Goal: Task Accomplishment & Management: Use online tool/utility

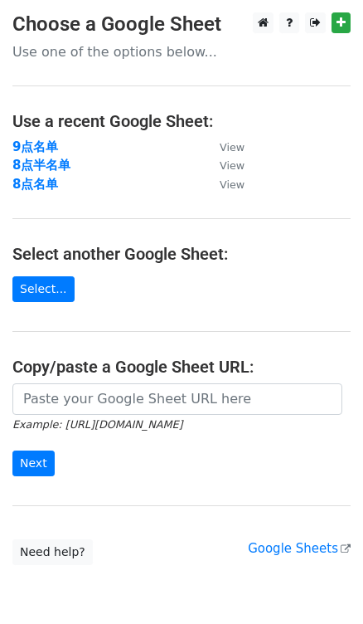
drag, startPoint x: 329, startPoint y: 80, endPoint x: 203, endPoint y: 86, distance: 126.2
click at [329, 80] on main "Choose a Google Sheet Use one of the options below... Use a recent Google Sheet…" at bounding box center [181, 288] width 363 height 552
click at [41, 183] on strong "8点名单" at bounding box center [35, 184] width 46 height 15
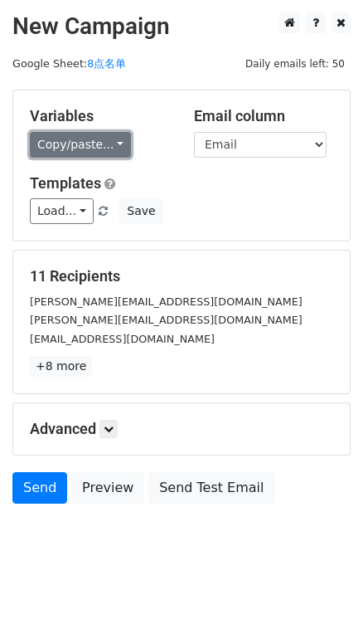
drag, startPoint x: 124, startPoint y: 136, endPoint x: 119, endPoint y: 145, distance: 10.4
click at [124, 136] on link "Copy/paste..." at bounding box center [80, 145] width 101 height 26
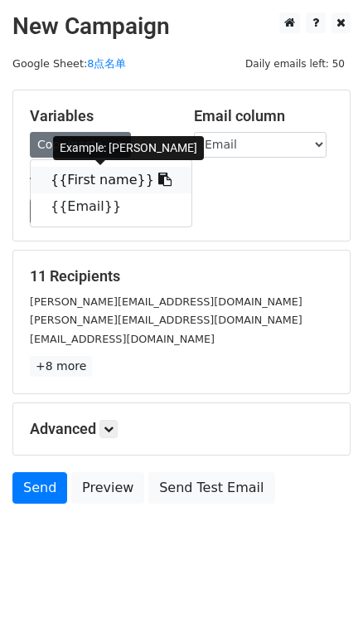
click at [158, 180] on icon at bounding box center [164, 179] width 13 height 13
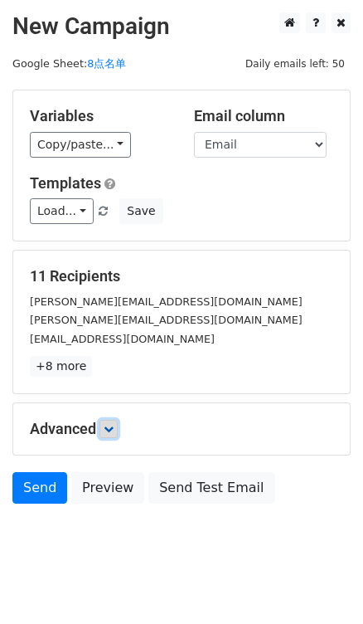
click at [113, 420] on link at bounding box center [109, 429] width 18 height 18
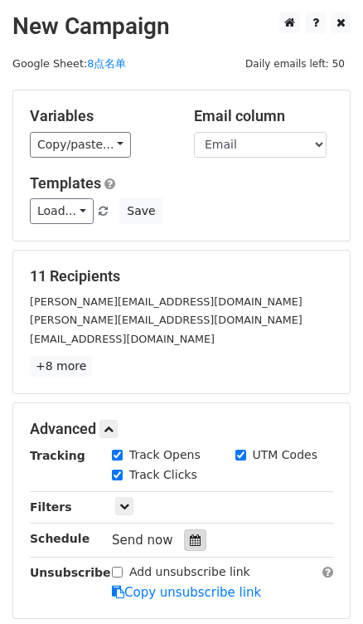
click at [194, 544] on icon at bounding box center [195, 540] width 11 height 12
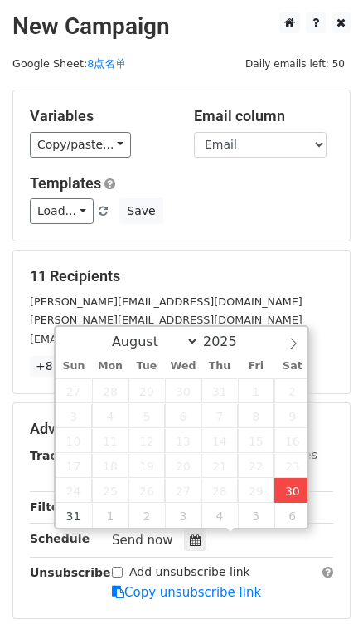
type input "2025-08-30 17:06"
type input "05"
type input "06"
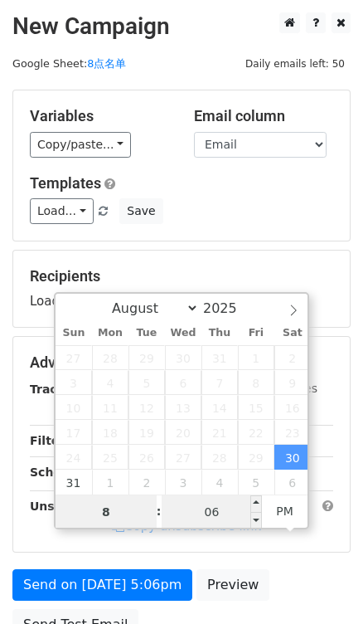
type input "8"
type input "2025-08-30 20:06"
type input "08"
click at [236, 507] on input "06" at bounding box center [212, 511] width 101 height 33
type input "0"
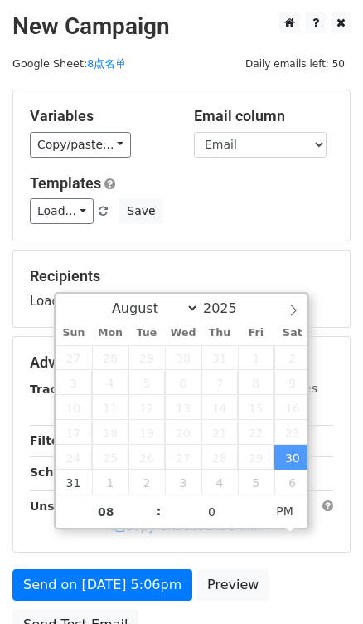
type input "2025-08-30 20:00"
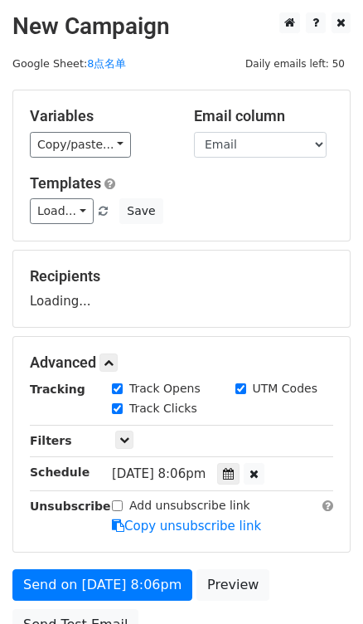
click at [278, 287] on div "Recipients Loading..." at bounding box center [182, 288] width 304 height 43
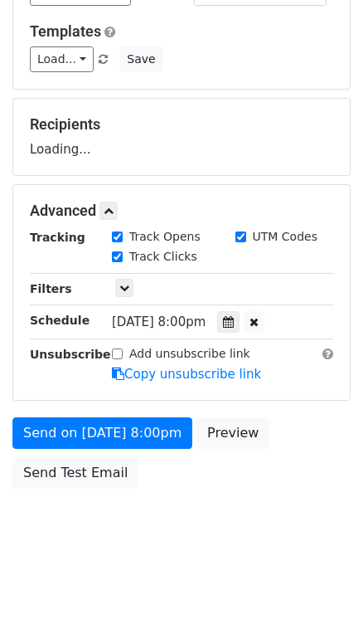
scroll to position [156, 0]
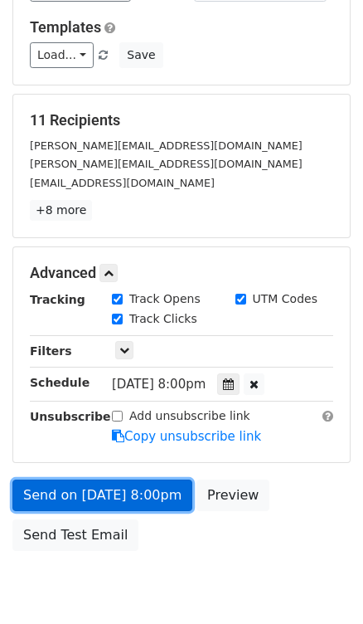
click at [100, 481] on link "Send on Aug 30 at 8:00pm" at bounding box center [102, 495] width 180 height 32
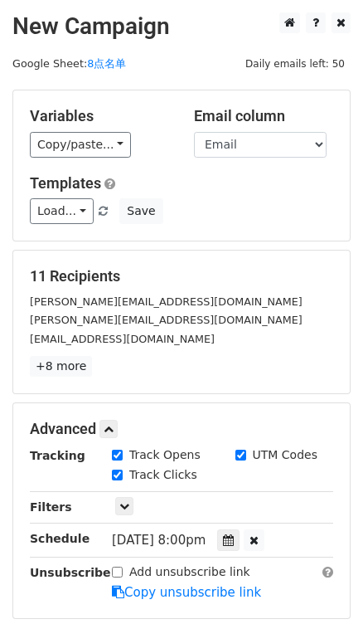
scroll to position [0, 0]
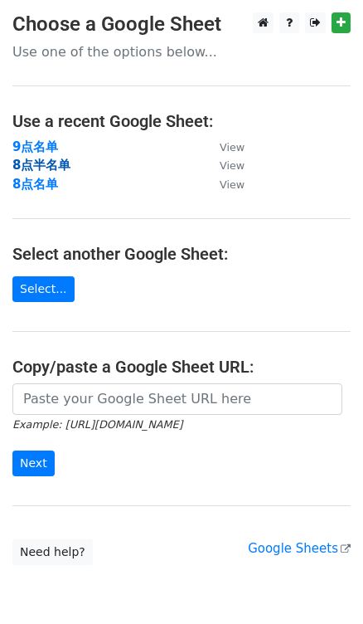
click at [54, 158] on strong "8点半名单" at bounding box center [41, 165] width 58 height 15
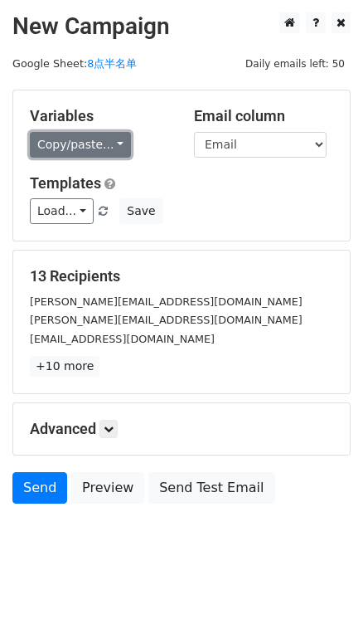
click at [105, 143] on link "Copy/paste..." at bounding box center [80, 145] width 101 height 26
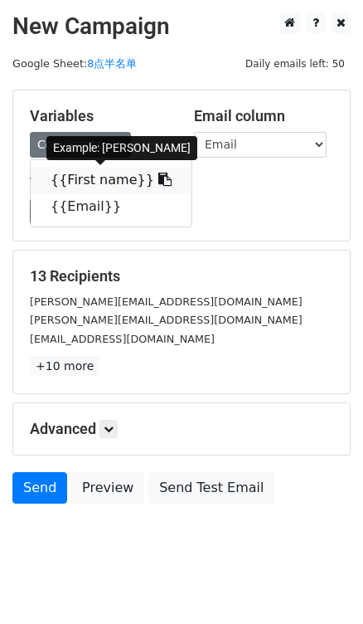
click at [158, 174] on icon at bounding box center [164, 179] width 13 height 13
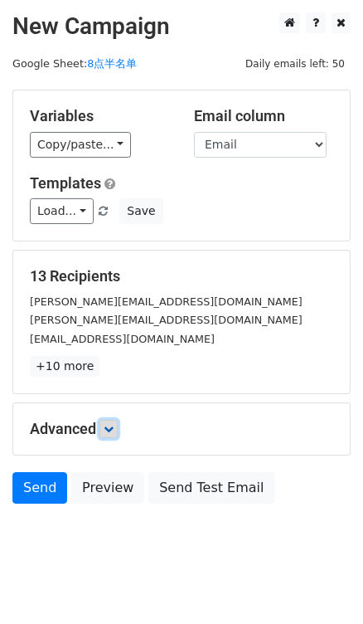
click at [113, 430] on icon at bounding box center [109, 429] width 10 height 10
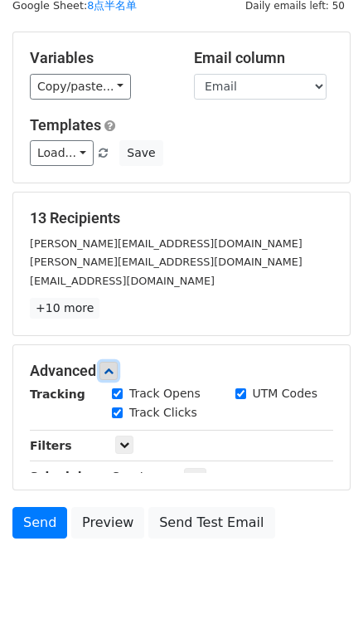
scroll to position [136, 0]
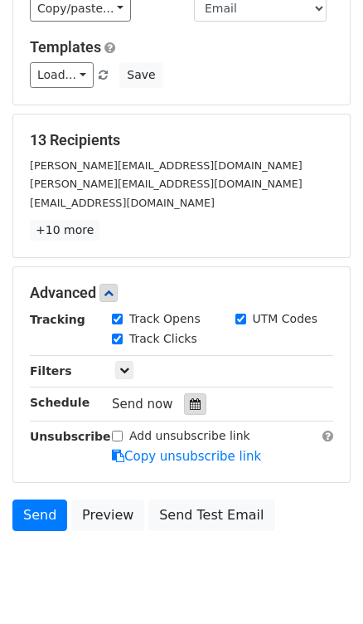
click at [193, 408] on div at bounding box center [195, 404] width 22 height 22
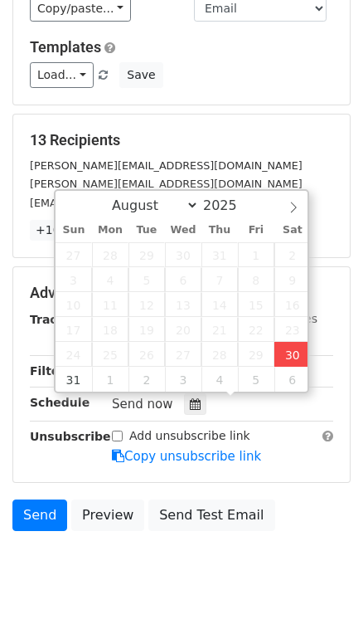
type input "2025-08-30 17:06"
type input "05"
type input "06"
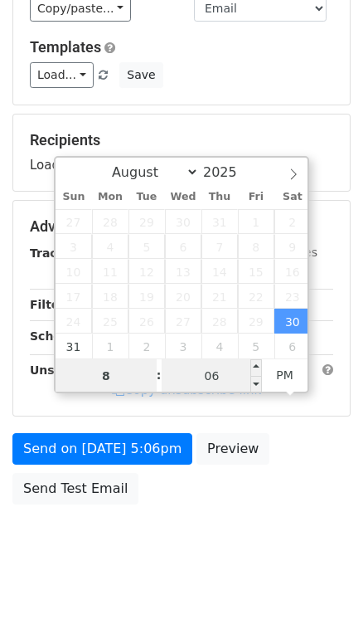
type input "8"
type input "2025-08-30 20:06"
type input "08"
click at [221, 376] on input "06" at bounding box center [212, 375] width 101 height 33
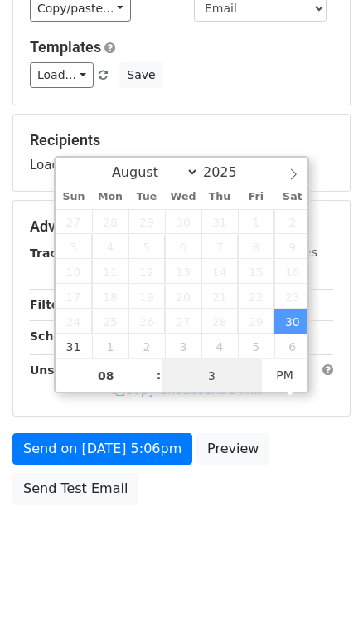
type input "30"
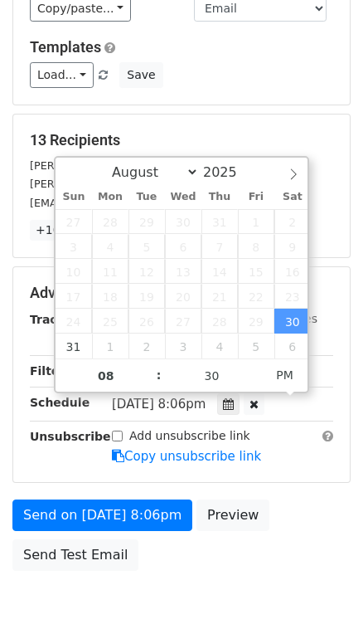
type input "2025-08-30 20:30"
click at [284, 116] on div "13 Recipients nicolette@howdoesshe.com leah@howdoesshe.com hollysfavoritedeals@…" at bounding box center [181, 185] width 337 height 143
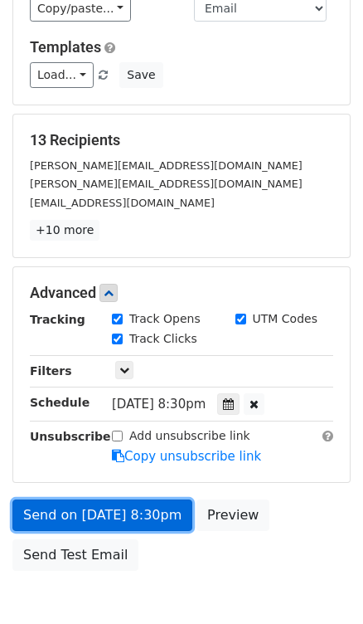
click at [107, 521] on link "Send on Aug 30 at 8:30pm" at bounding box center [102, 515] width 180 height 32
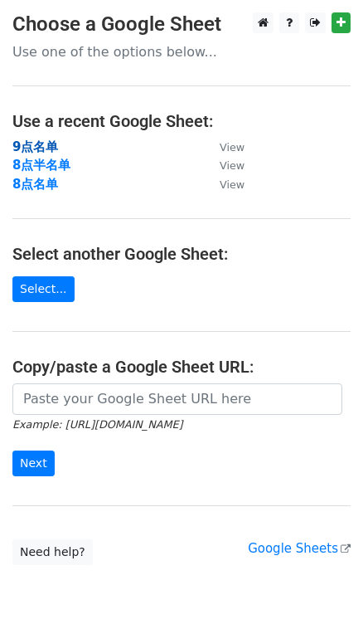
click at [30, 147] on strong "9点名单" at bounding box center [35, 146] width 46 height 15
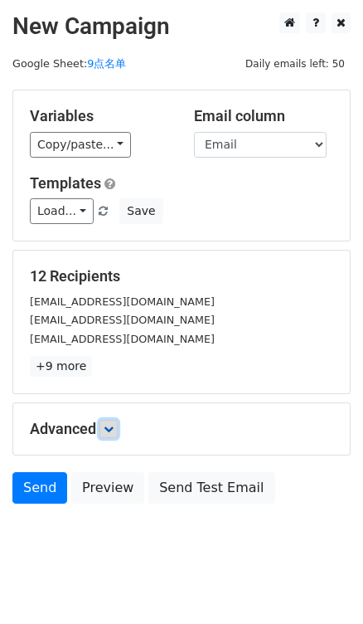
click at [112, 420] on link at bounding box center [109, 429] width 18 height 18
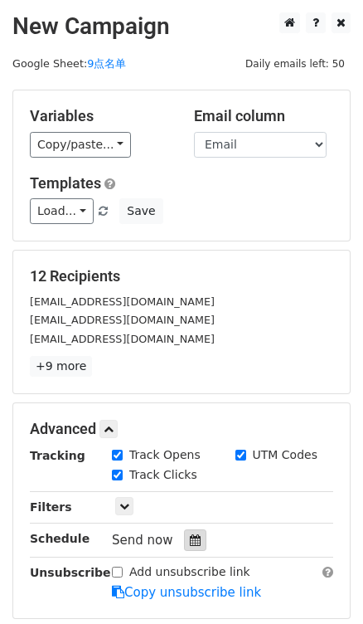
click at [190, 538] on icon at bounding box center [195, 540] width 11 height 12
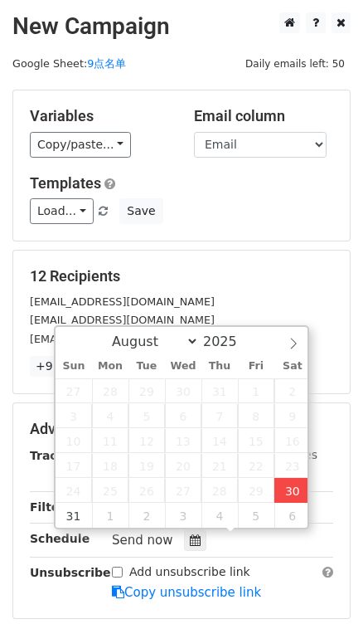
type input "2025-08-30 17:07"
type input "05"
type input "07"
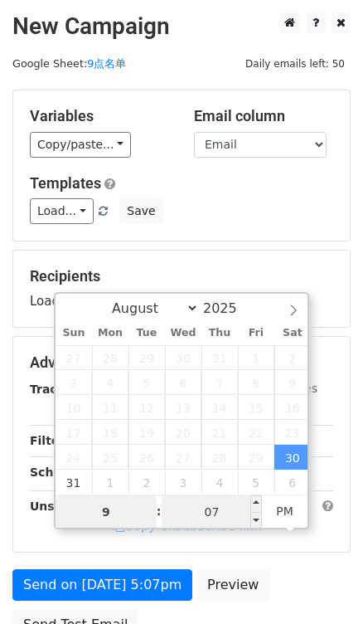
type input "9"
type input "2025-08-30 21:07"
type input "09"
click at [201, 506] on input "07" at bounding box center [212, 511] width 101 height 33
type input "0"
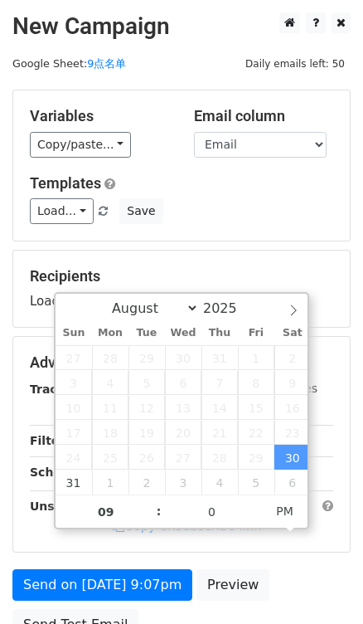
type input "2025-08-30 21:00"
click at [287, 224] on div "Variables Copy/paste... {{First name}} {{Email}} Email column First name Email …" at bounding box center [181, 165] width 337 height 150
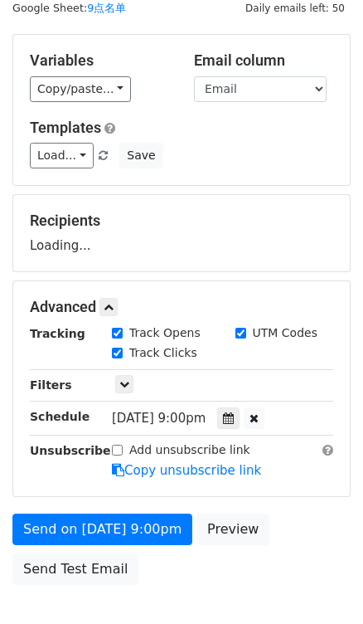
scroll to position [150, 0]
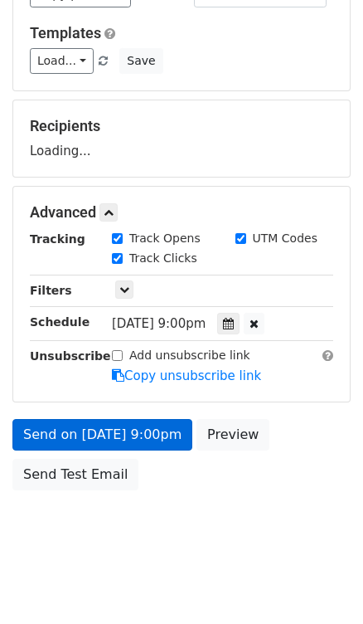
click at [123, 383] on link "Copy unsubscribe link" at bounding box center [186, 375] width 149 height 15
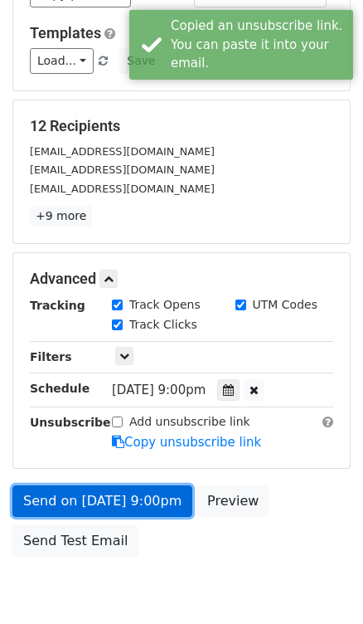
click at [123, 503] on link "Send on Aug 30 at 9:00pm" at bounding box center [102, 501] width 180 height 32
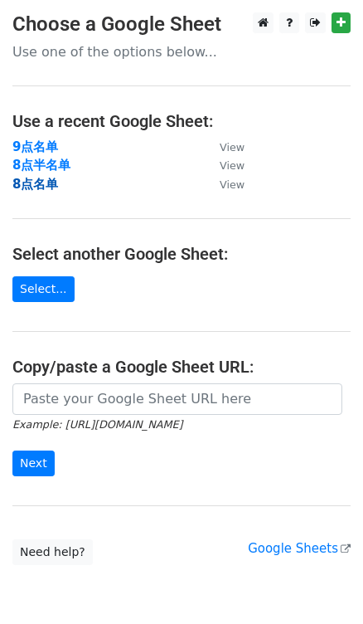
click at [40, 179] on strong "8点名单" at bounding box center [35, 184] width 46 height 15
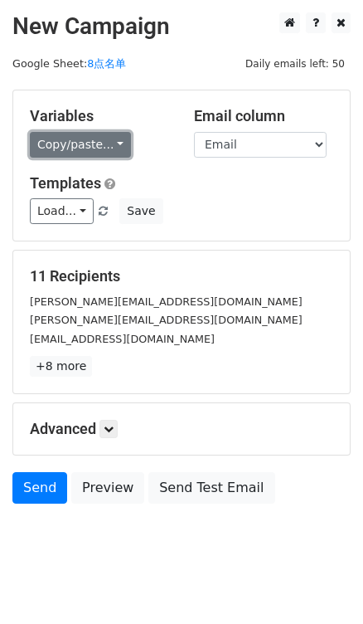
click at [115, 137] on link "Copy/paste..." at bounding box center [80, 145] width 101 height 26
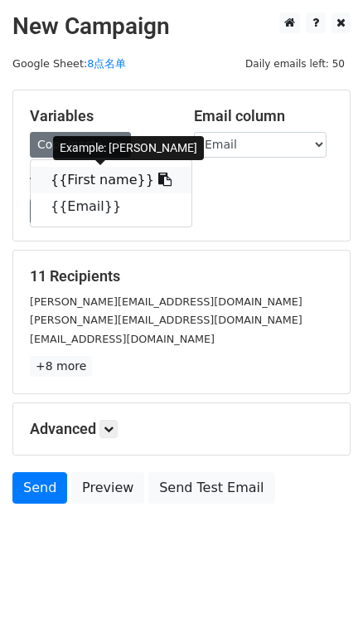
click at [158, 182] on icon at bounding box center [164, 179] width 13 height 13
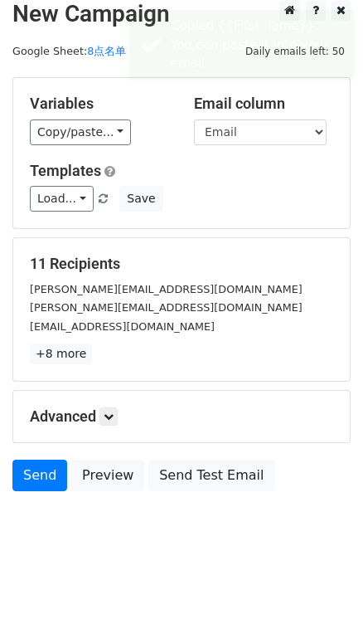
scroll to position [19, 0]
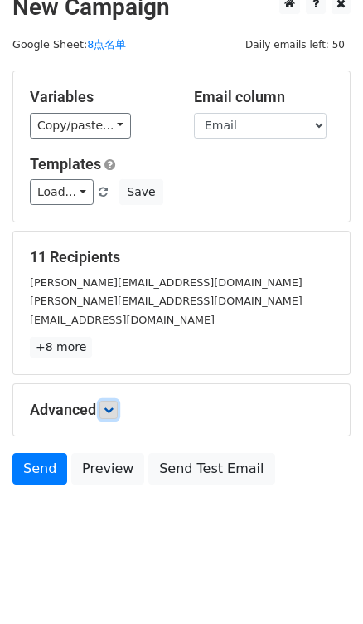
click at [110, 410] on icon at bounding box center [109, 410] width 10 height 10
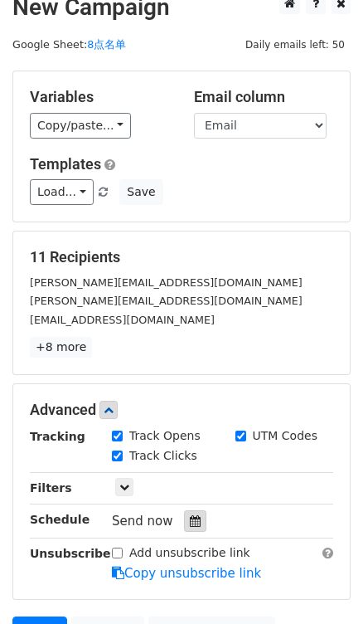
click at [193, 521] on icon at bounding box center [195, 521] width 11 height 12
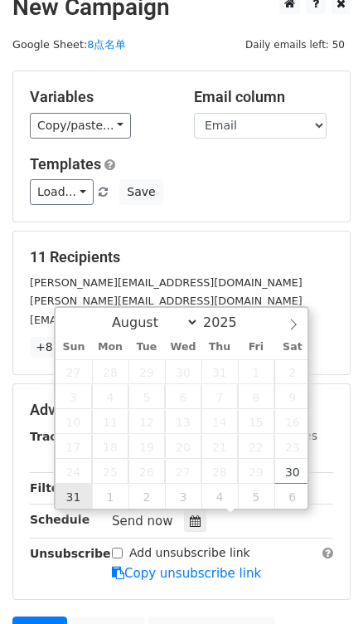
type input "[DATE] 12:00"
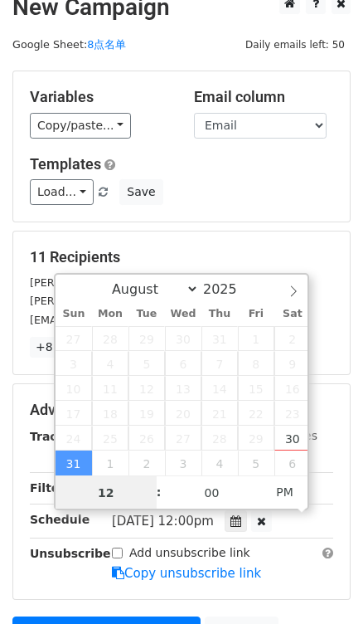
type input "8"
type input "2025-08-31 20:00"
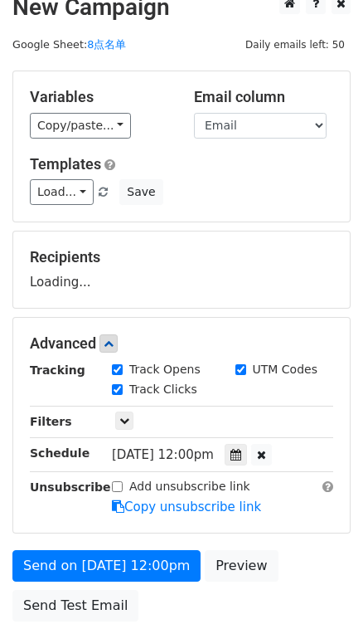
click at [245, 192] on div "Load... No templates saved Save" at bounding box center [181, 192] width 328 height 26
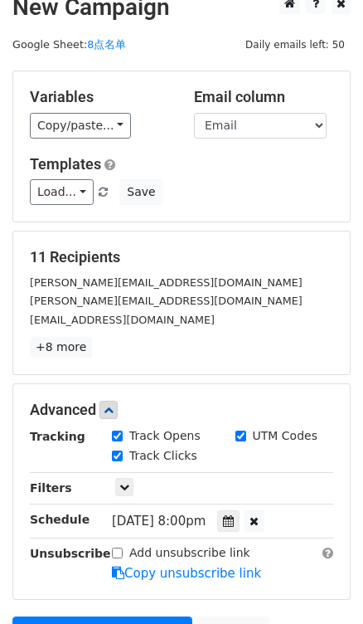
scroll to position [222, 0]
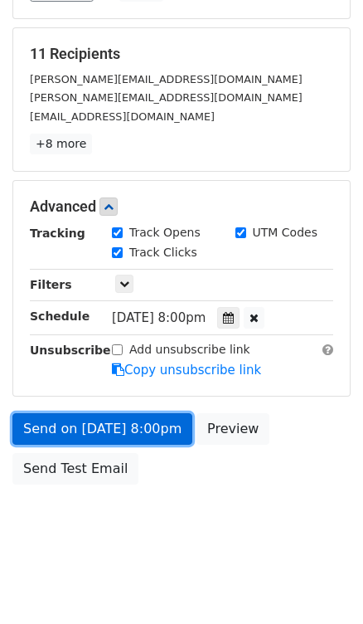
click at [155, 430] on link "Send on Aug 31 at 8:00pm" at bounding box center [102, 429] width 180 height 32
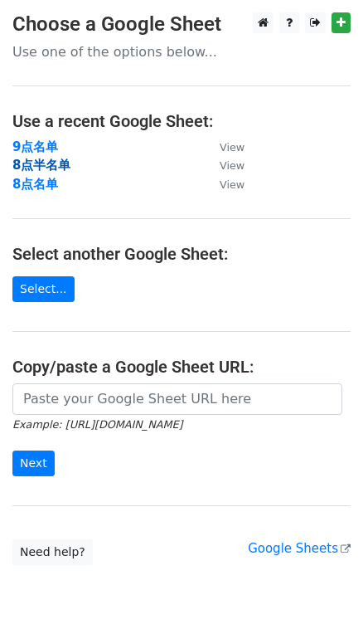
click at [58, 160] on strong "8点半名单" at bounding box center [41, 165] width 58 height 15
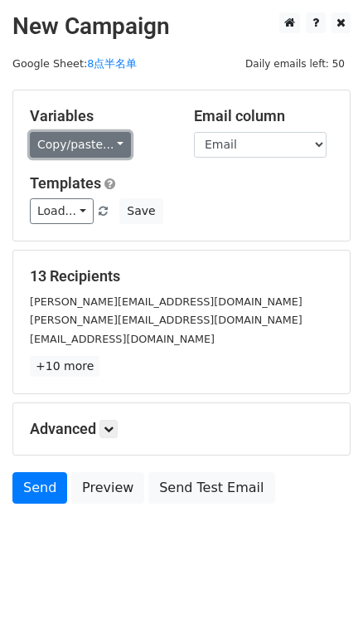
click at [109, 146] on link "Copy/paste..." at bounding box center [80, 145] width 101 height 26
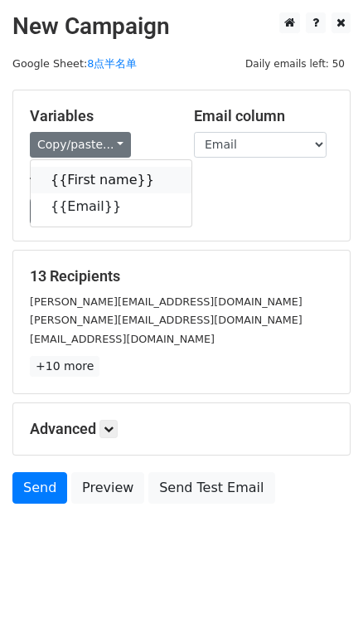
click at [158, 174] on icon at bounding box center [164, 179] width 13 height 13
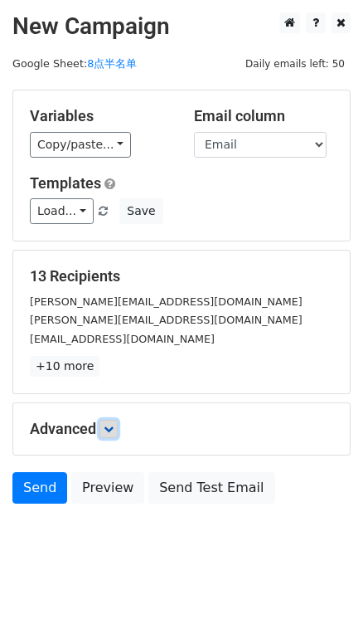
click at [115, 420] on link at bounding box center [109, 429] width 18 height 18
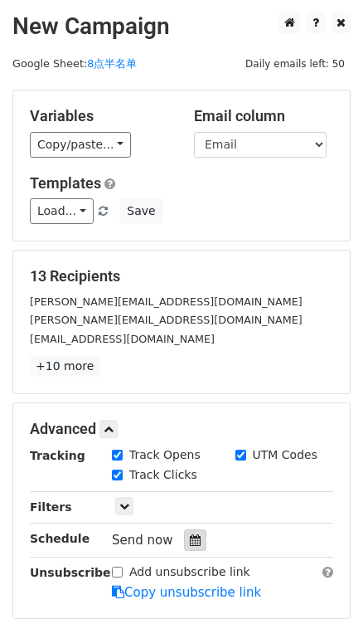
click at [190, 534] on icon at bounding box center [195, 540] width 11 height 12
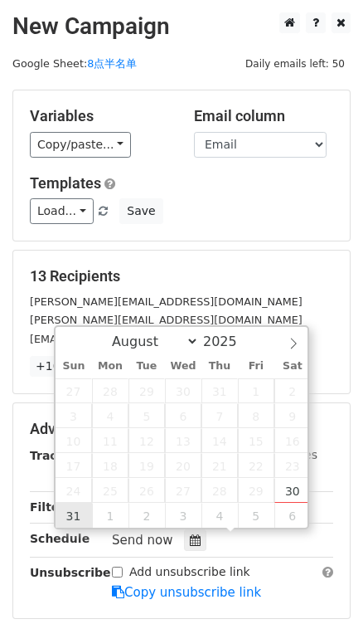
type input "[DATE] 12:00"
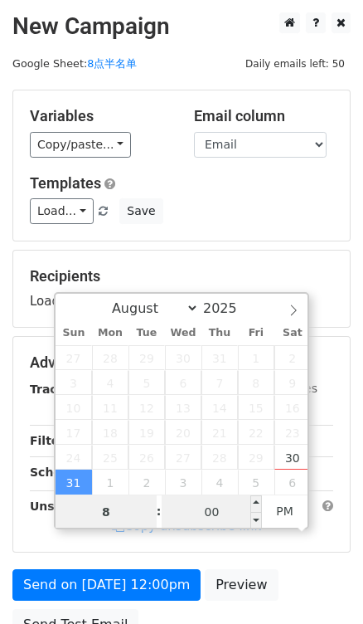
type input "8"
type input "2025-08-31 20:00"
type input "08"
click at [210, 514] on input "00" at bounding box center [212, 511] width 101 height 33
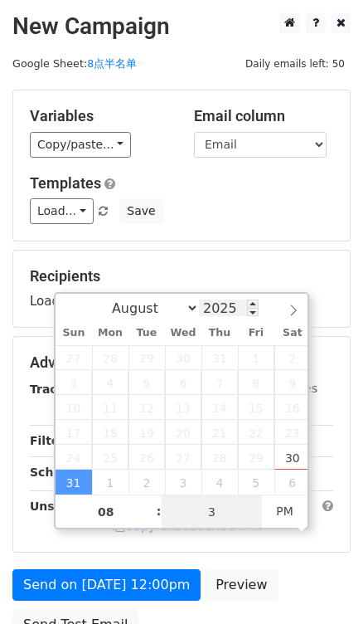
type input "30"
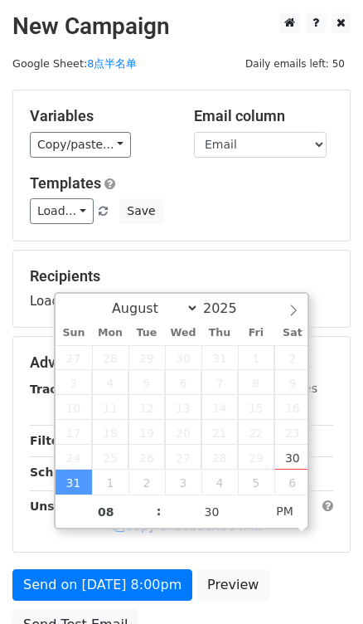
type input "2025-08-31 20:30"
click at [255, 250] on div "Recipients Loading..." at bounding box center [181, 288] width 337 height 76
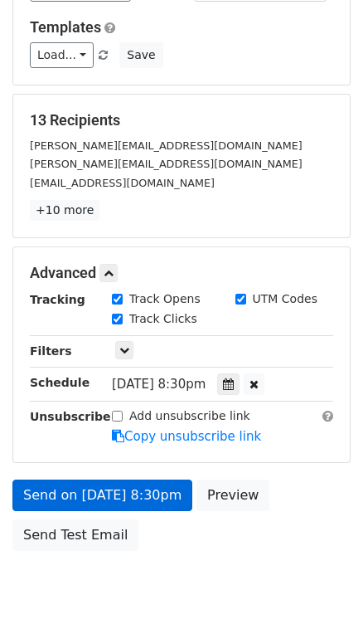
scroll to position [222, 0]
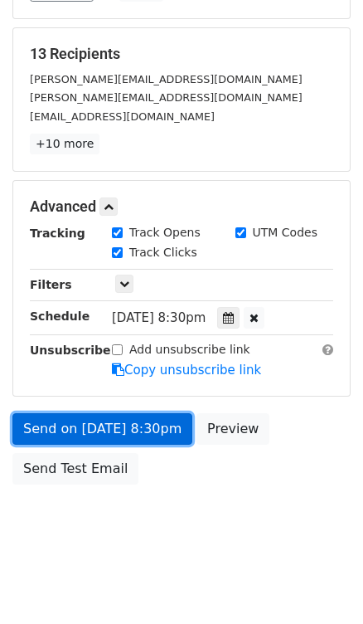
click at [153, 425] on link "Send on Aug 31 at 8:30pm" at bounding box center [102, 429] width 180 height 32
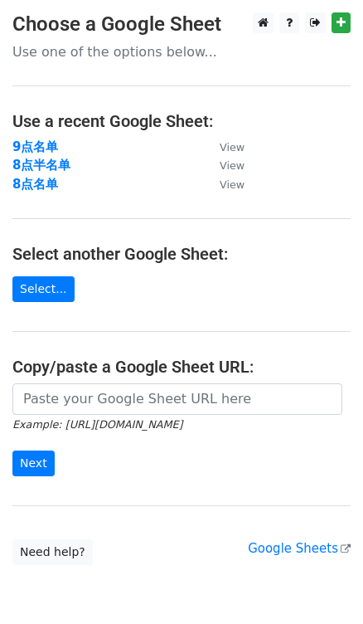
click at [308, 53] on p "Use one of the options below..." at bounding box center [181, 51] width 338 height 17
click at [29, 139] on strong "9点名单" at bounding box center [35, 146] width 46 height 15
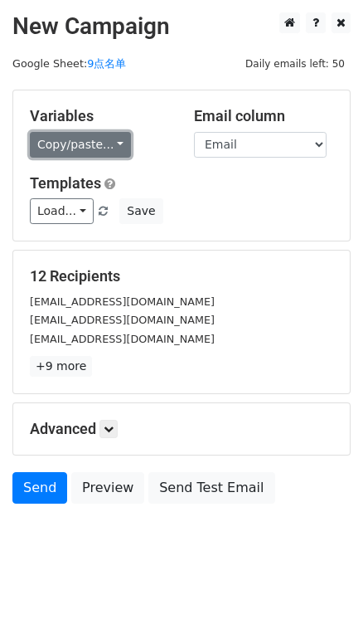
click at [119, 144] on link "Copy/paste..." at bounding box center [80, 145] width 101 height 26
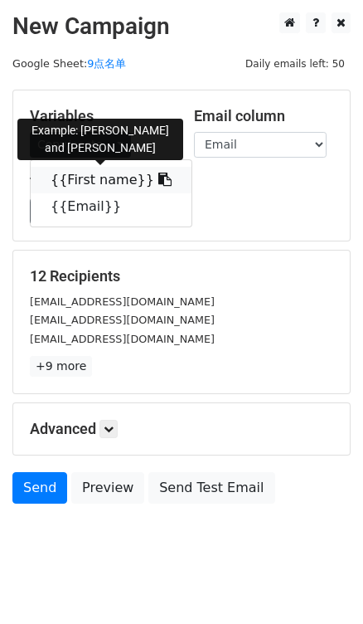
click at [158, 180] on icon at bounding box center [164, 179] width 13 height 13
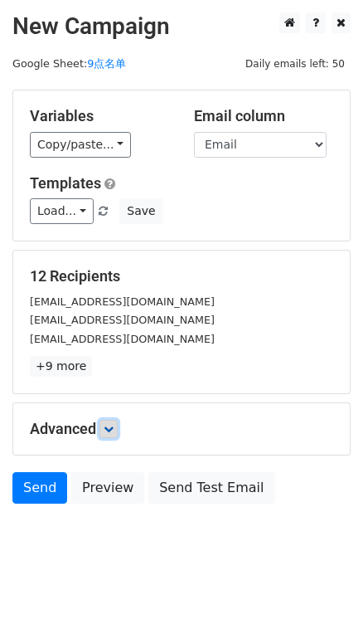
click at [114, 421] on link at bounding box center [109, 429] width 18 height 18
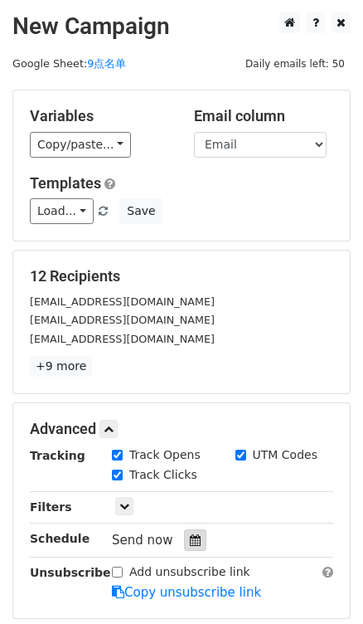
click at [191, 536] on icon at bounding box center [195, 540] width 11 height 12
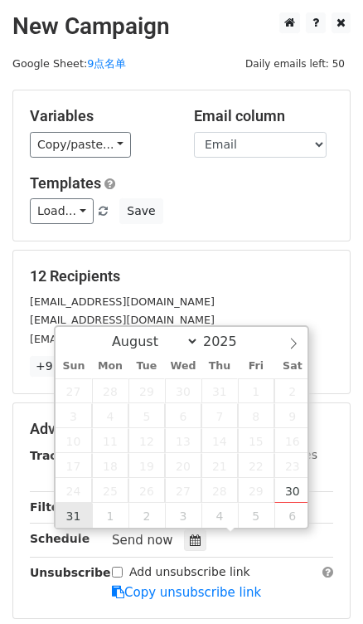
type input "[DATE] 12:00"
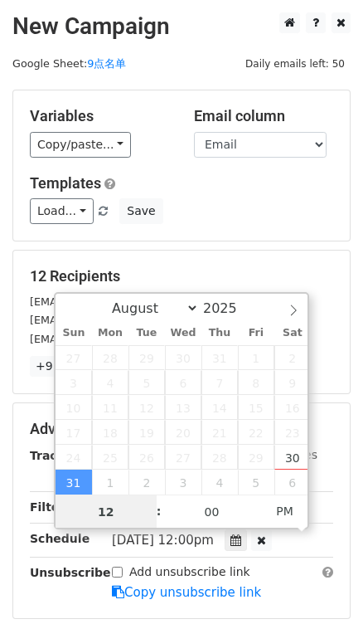
type input "9"
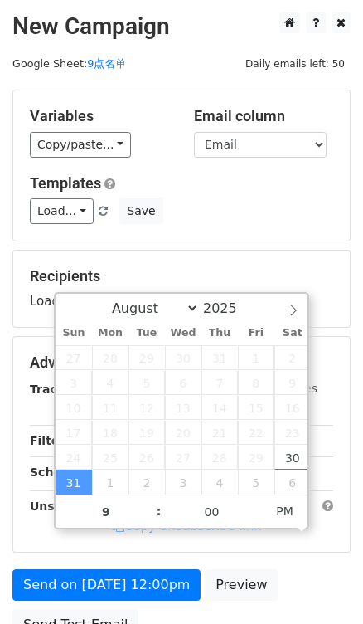
type input "[DATE] 21:00"
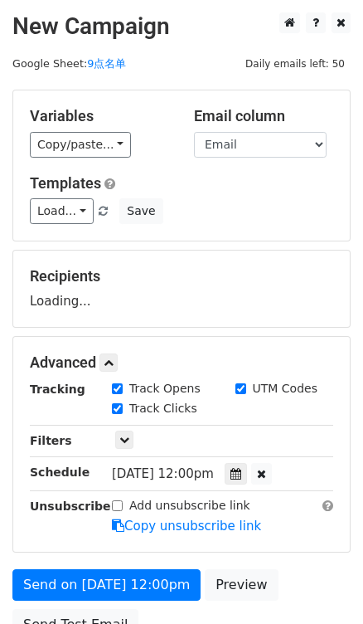
click at [268, 230] on div "Variables Copy/paste... {{First name}} {{Email}} Email column First name Email …" at bounding box center [181, 165] width 337 height 150
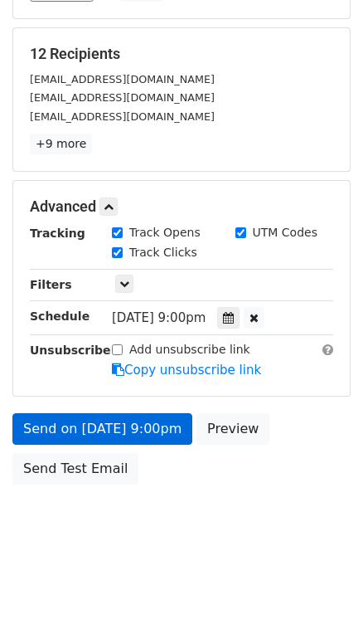
scroll to position [156, 0]
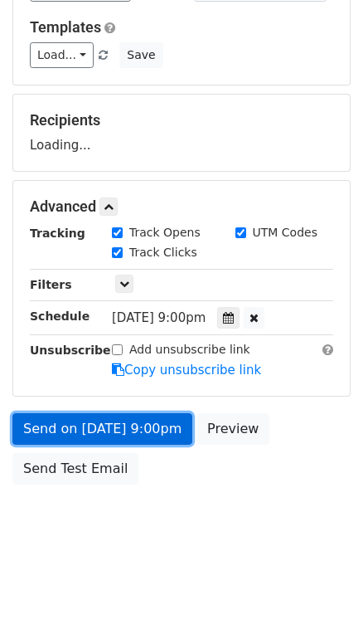
click at [148, 434] on link "Send on [DATE] 9:00pm" at bounding box center [102, 429] width 180 height 32
